Goal: Share content

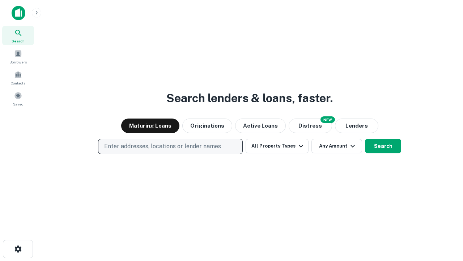
click at [170, 146] on p "Enter addresses, locations or lender names" at bounding box center [162, 146] width 117 height 9
type input "**********"
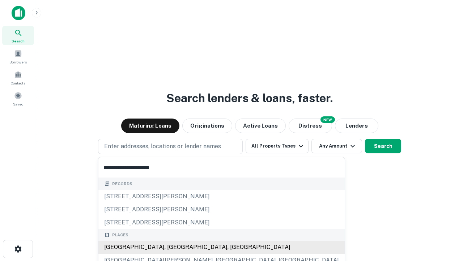
click at [173, 247] on div "Santa Monica, CA, USA" at bounding box center [221, 246] width 246 height 13
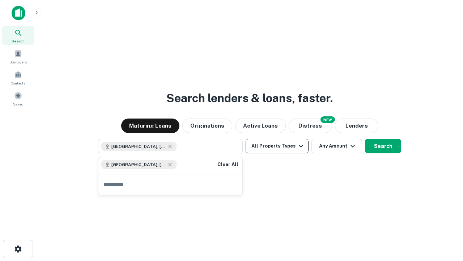
click at [277, 146] on button "All Property Types" at bounding box center [277, 146] width 63 height 14
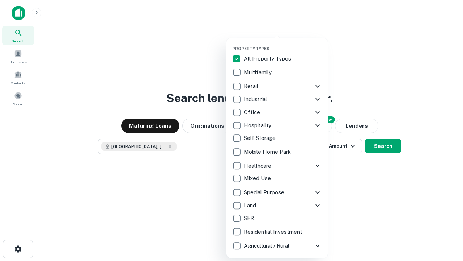
click at [283, 44] on button "button" at bounding box center [282, 44] width 101 height 0
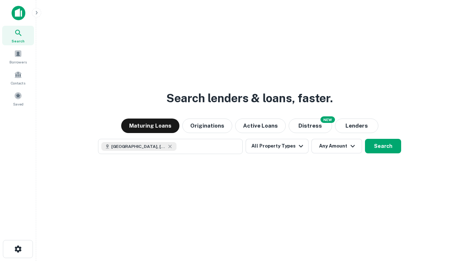
scroll to position [12, 0]
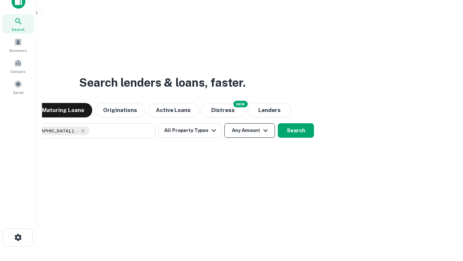
click at [224, 123] on button "Any Amount" at bounding box center [249, 130] width 51 height 14
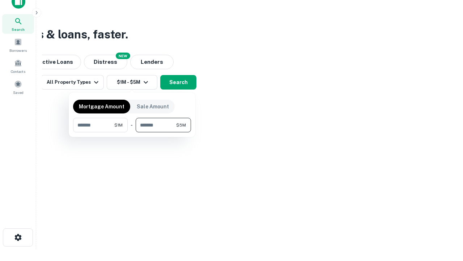
type input "*******"
click at [132, 132] on button "button" at bounding box center [132, 132] width 118 height 0
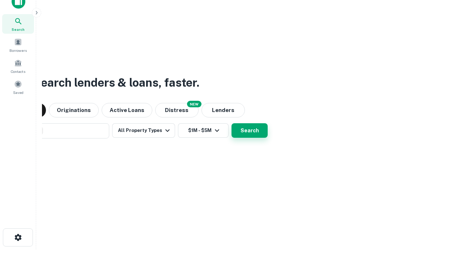
click at [232, 123] on button "Search" at bounding box center [250, 130] width 36 height 14
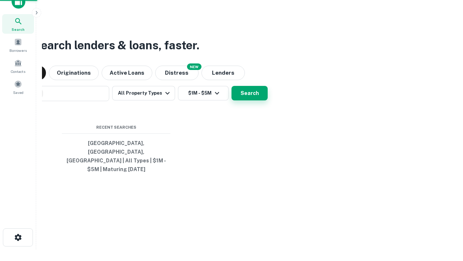
scroll to position [24, 205]
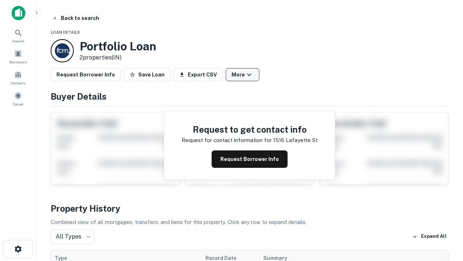
click at [242, 75] on button "More" at bounding box center [243, 74] width 34 height 13
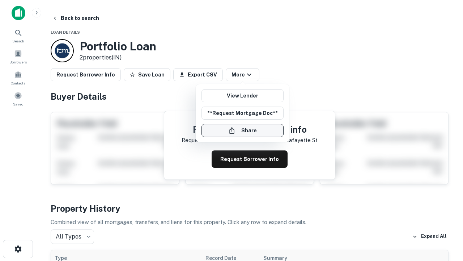
click at [242, 130] on button "Share" at bounding box center [243, 130] width 82 height 13
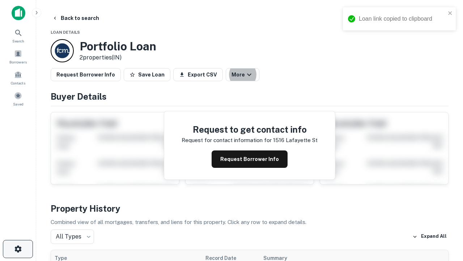
click at [18, 249] on icon "button" at bounding box center [18, 248] width 9 height 9
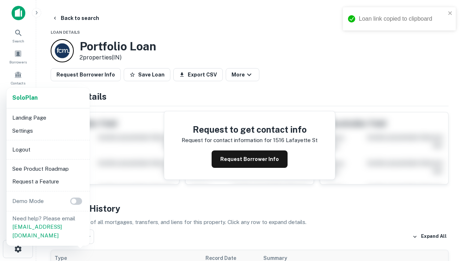
click at [48, 149] on li "Logout" at bounding box center [47, 149] width 77 height 13
